Goal: Task Accomplishment & Management: Use online tool/utility

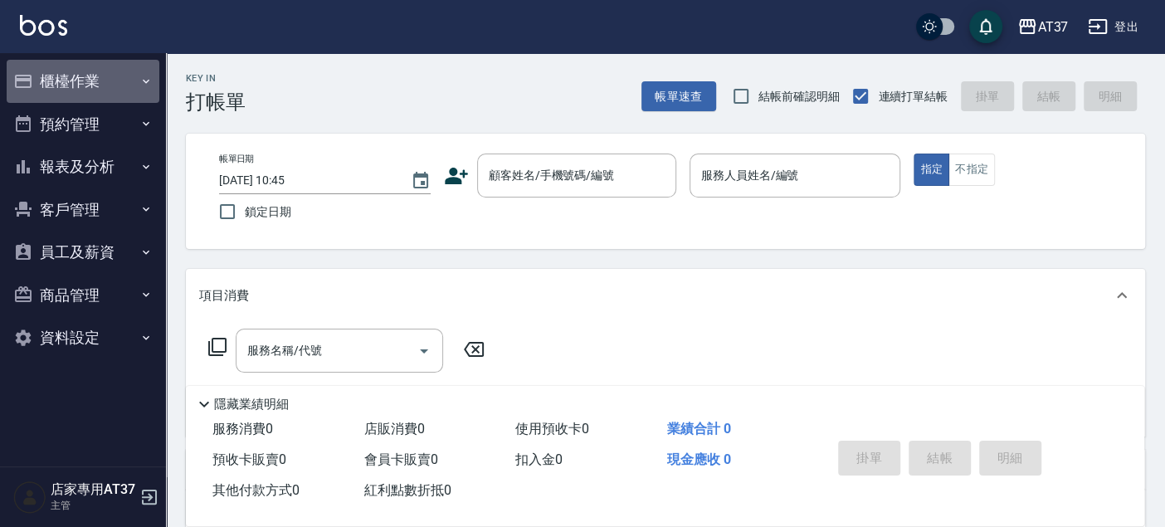
click at [116, 83] on button "櫃檯作業" at bounding box center [83, 81] width 153 height 43
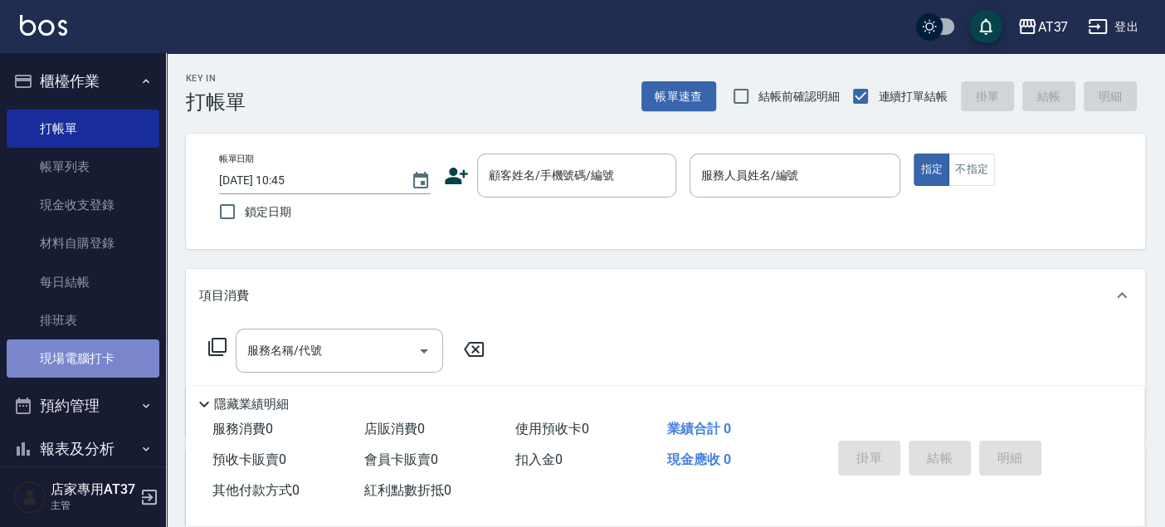
click at [114, 363] on link "現場電腦打卡" at bounding box center [83, 358] width 153 height 38
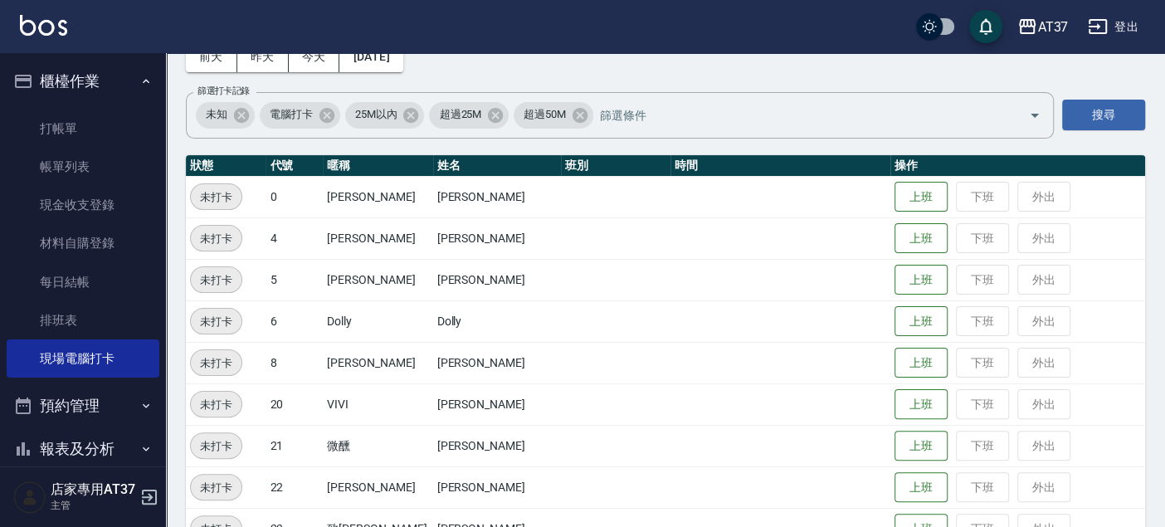
scroll to position [184, 0]
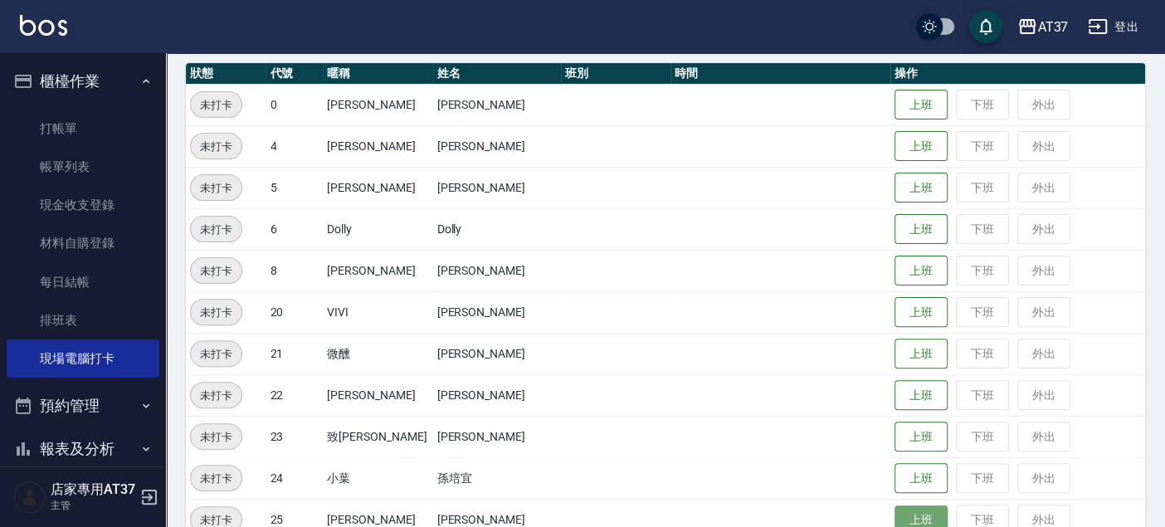
click at [896, 516] on button "上班" at bounding box center [920, 519] width 53 height 29
drag, startPoint x: 893, startPoint y: 175, endPoint x: 896, endPoint y: 166, distance: 9.5
click at [894, 173] on button "上班" at bounding box center [920, 188] width 53 height 31
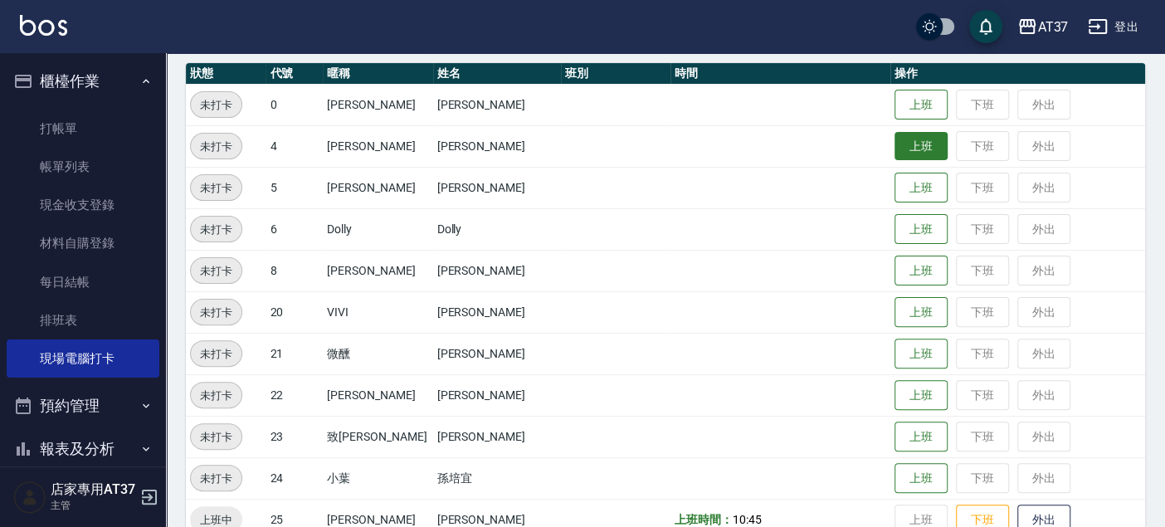
click at [898, 158] on button "上班" at bounding box center [920, 146] width 53 height 29
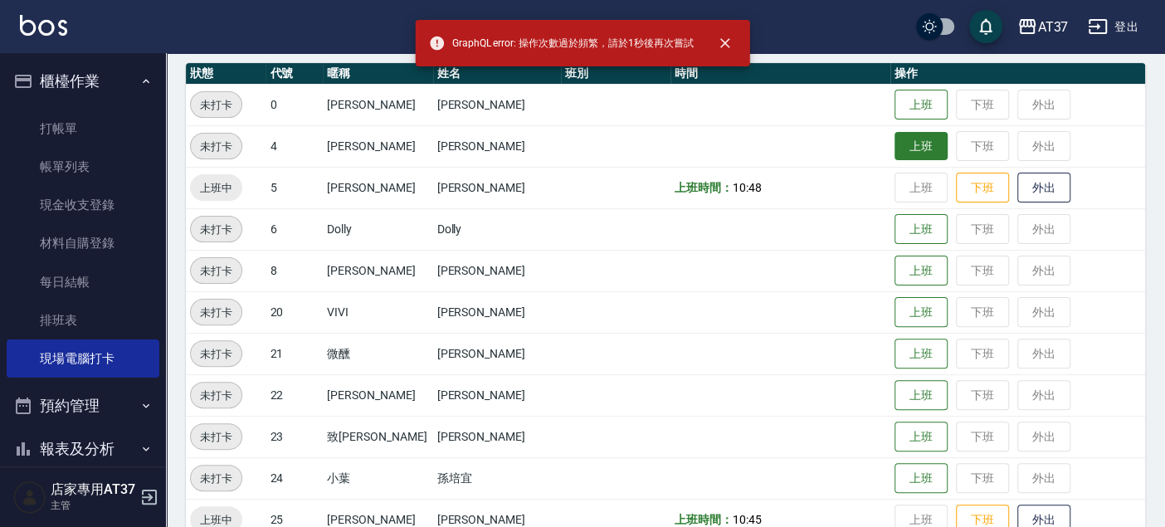
click at [894, 138] on button "上班" at bounding box center [920, 146] width 53 height 29
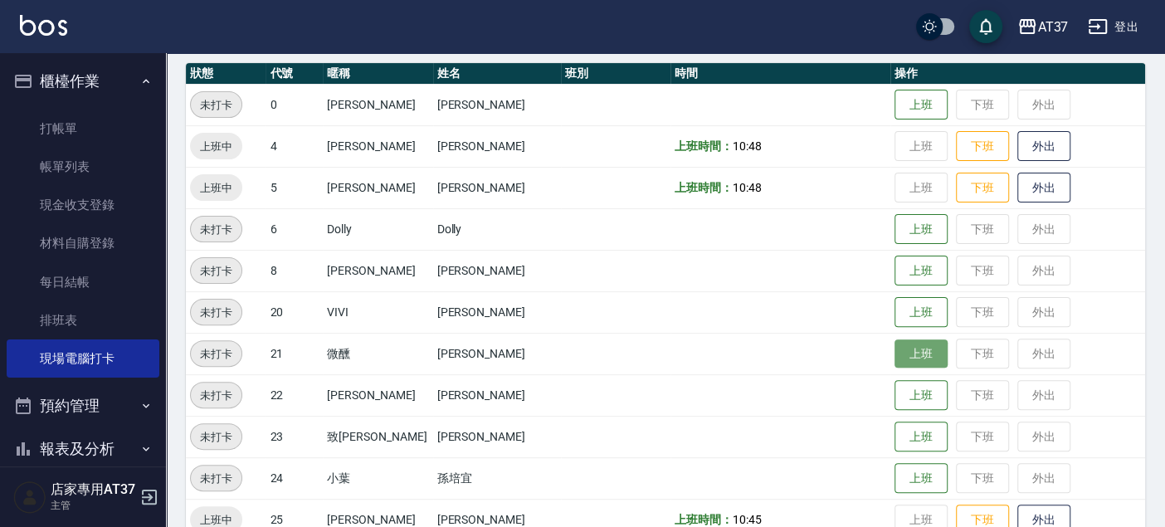
click at [899, 350] on button "上班" at bounding box center [920, 353] width 53 height 29
